Goal: Check status: Check status

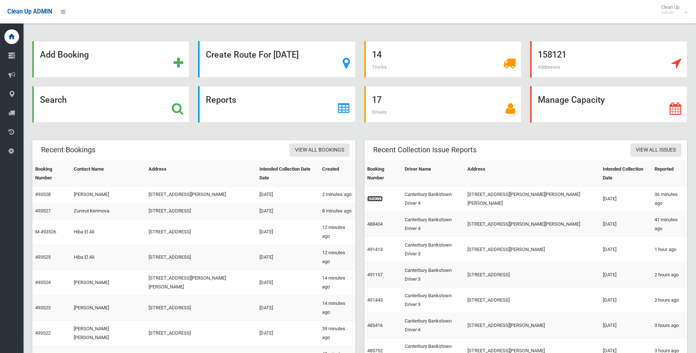
click at [372, 196] on link "489033" at bounding box center [374, 199] width 15 height 6
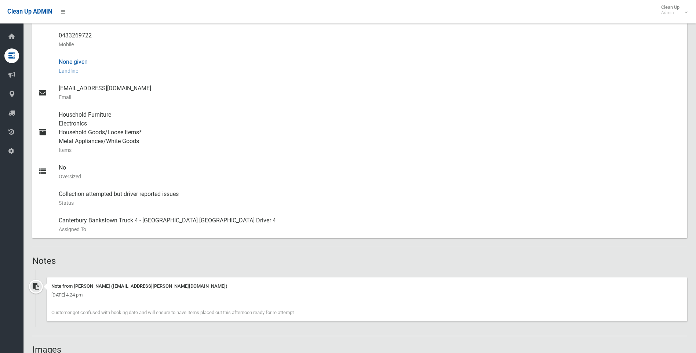
scroll to position [220, 0]
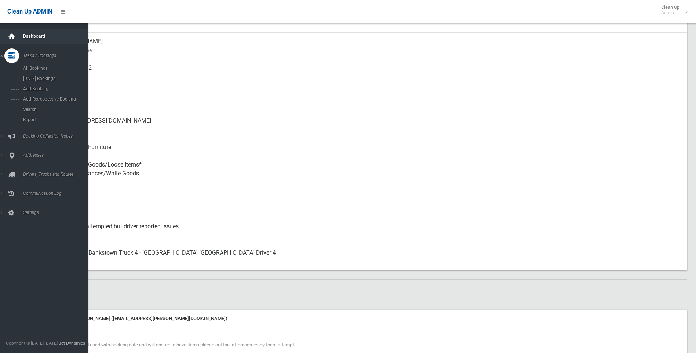
click at [17, 34] on div at bounding box center [11, 36] width 15 height 15
